Goal: Task Accomplishment & Management: Use online tool/utility

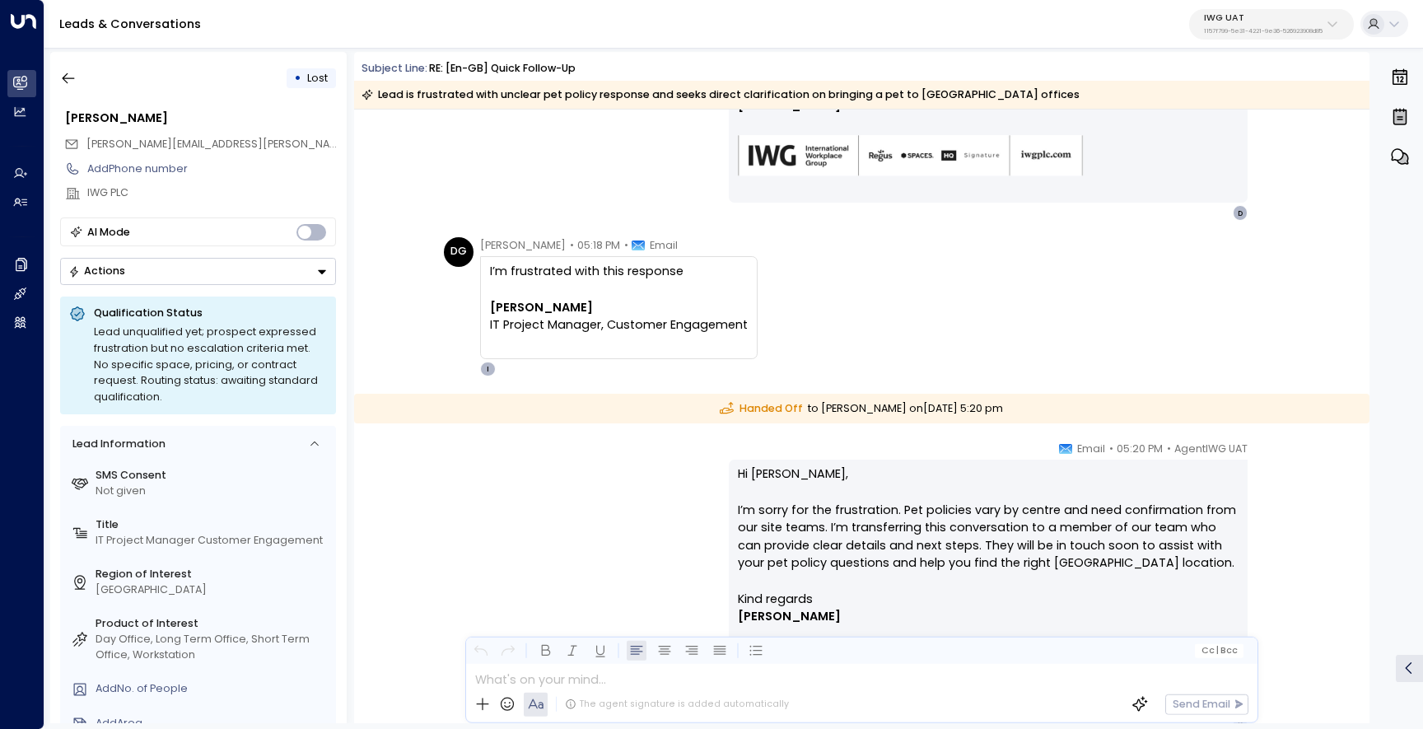
scroll to position [1407, 0]
drag, startPoint x: 895, startPoint y: 511, endPoint x: 708, endPoint y: 502, distance: 187.2
click at [708, 502] on div "AgentIWG UAT • 05:20 PM • Email Hi [PERSON_NAME], I’m sorry for the frustration…" at bounding box center [861, 585] width 845 height 291
copy p "I’m sorry for the frustration."
click at [1240, 22] on p "IWG UAT" at bounding box center [1263, 18] width 119 height 10
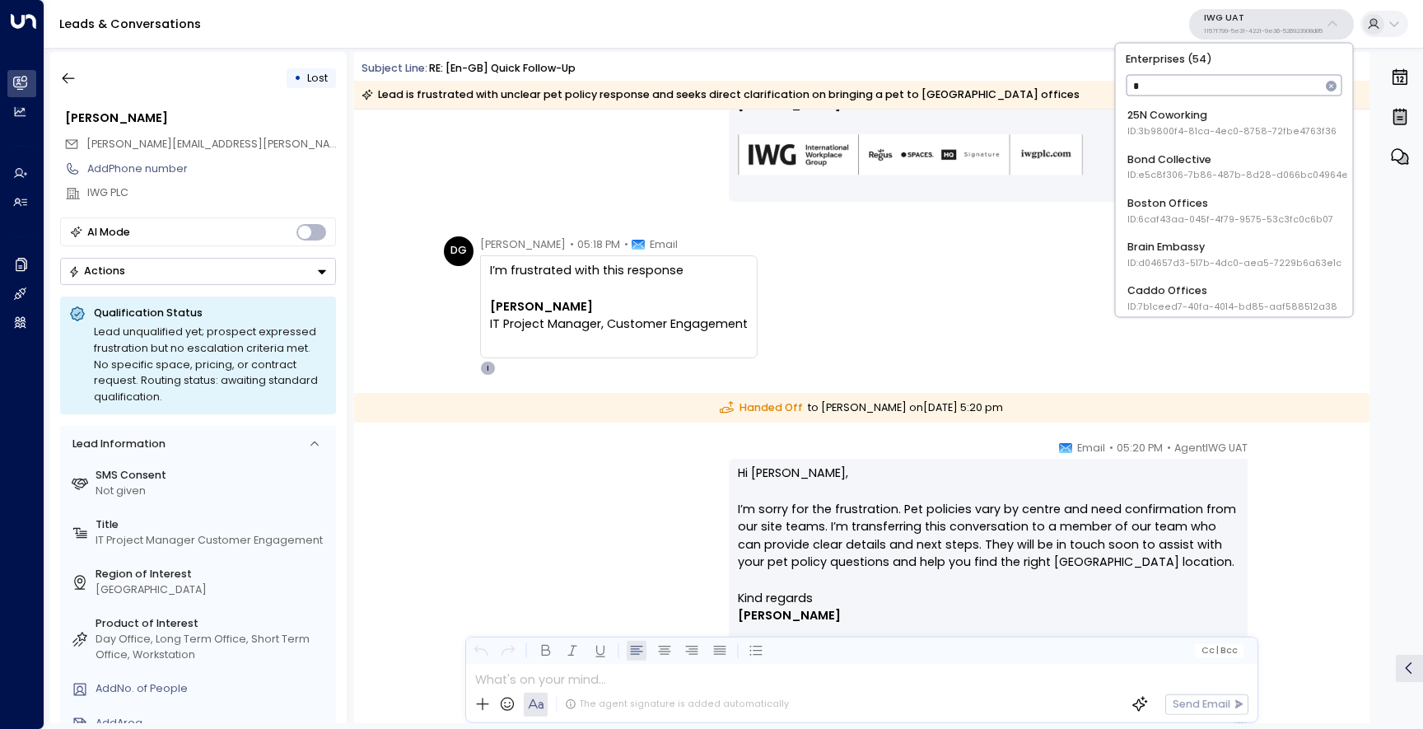
type input "**"
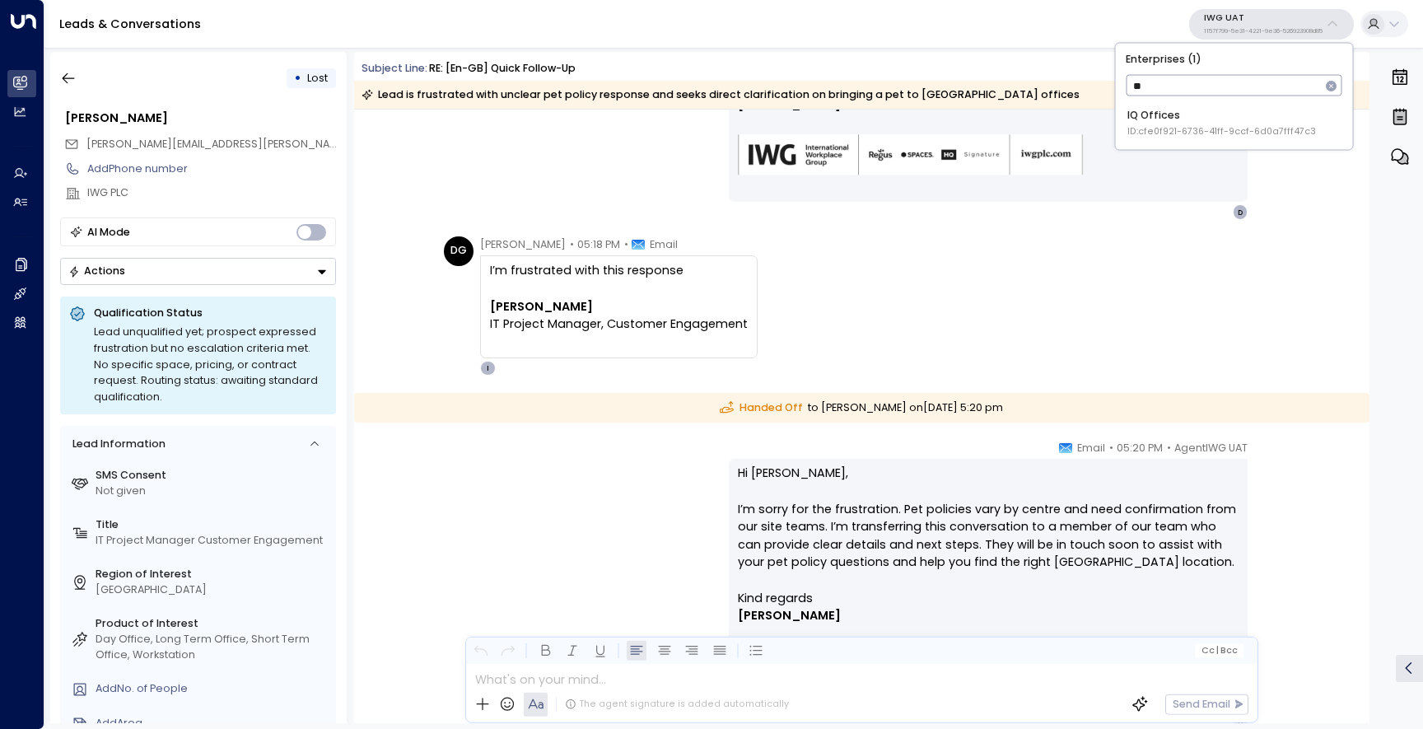
click at [1234, 122] on div "IQ Offices ID: cfe0f921-6736-41ff-9ccf-6d0a7fff47c3" at bounding box center [1222, 123] width 189 height 30
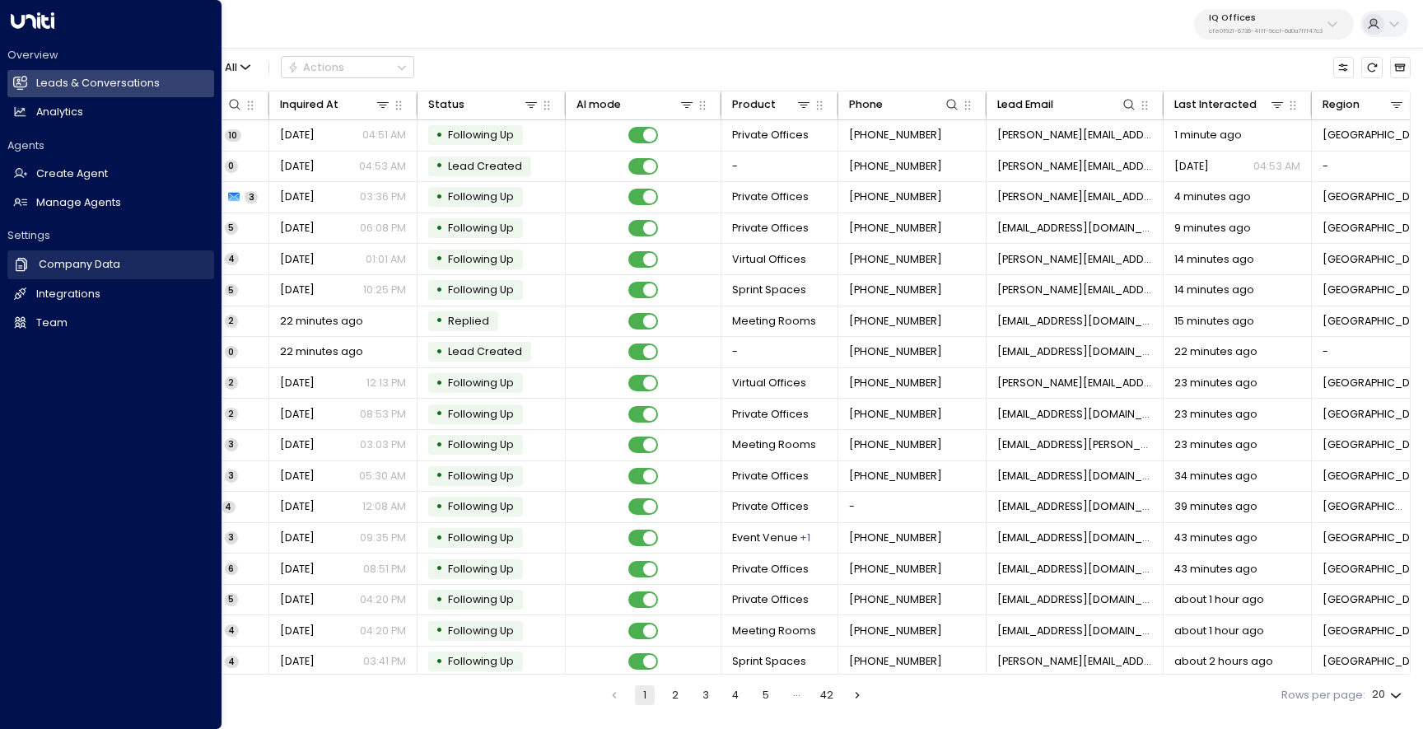
click at [72, 269] on h2 "Company Data" at bounding box center [80, 265] width 82 height 16
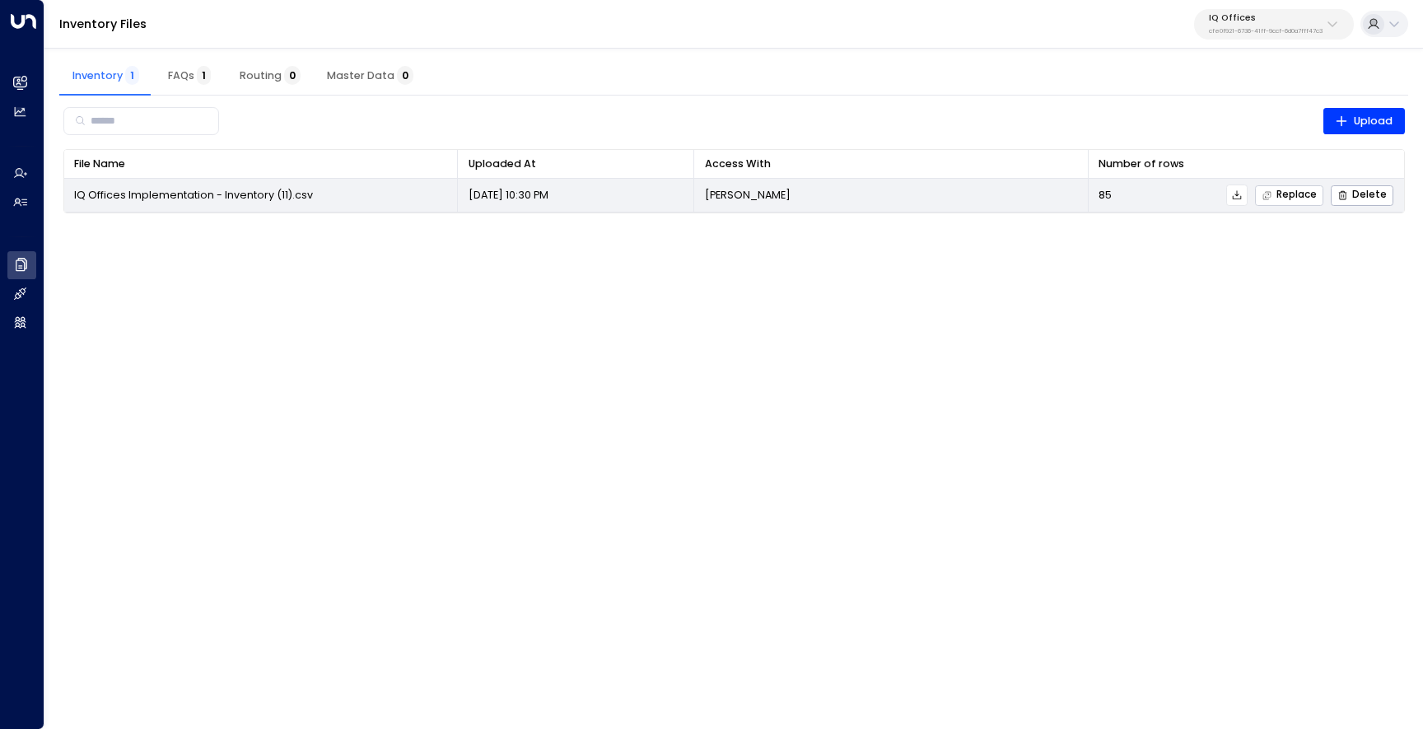
click at [1279, 196] on span "Replace" at bounding box center [1289, 195] width 55 height 11
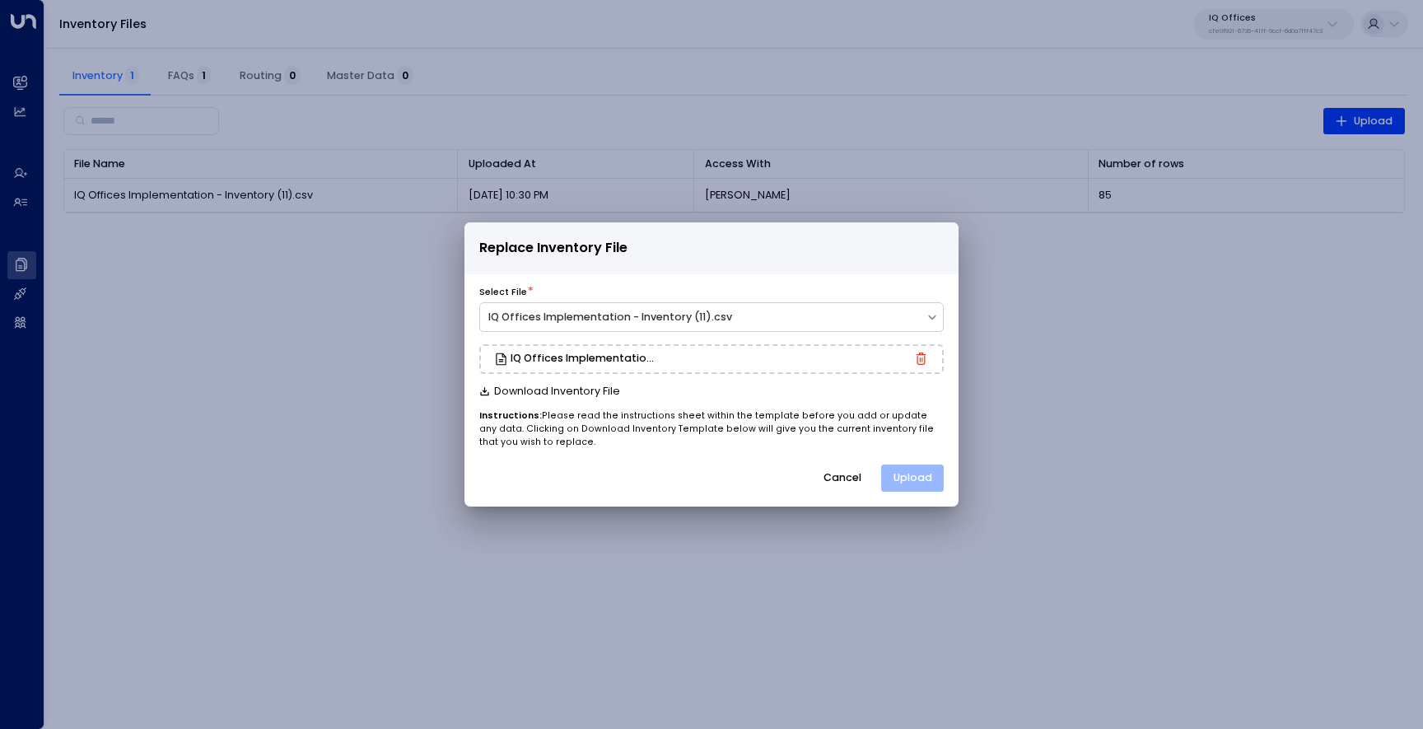
click at [909, 470] on button "Upload" at bounding box center [912, 479] width 63 height 28
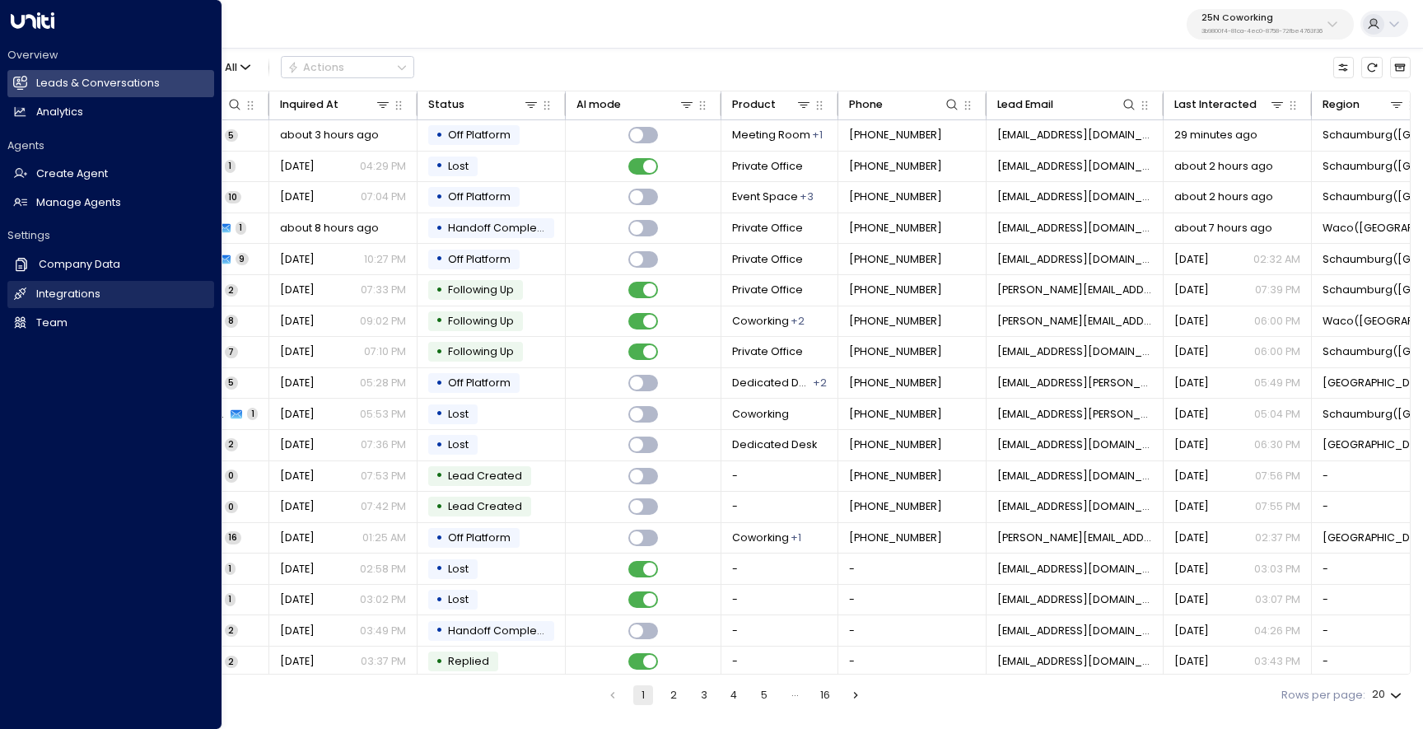
click at [26, 292] on icon at bounding box center [20, 294] width 14 height 14
